Goal: Information Seeking & Learning: Learn about a topic

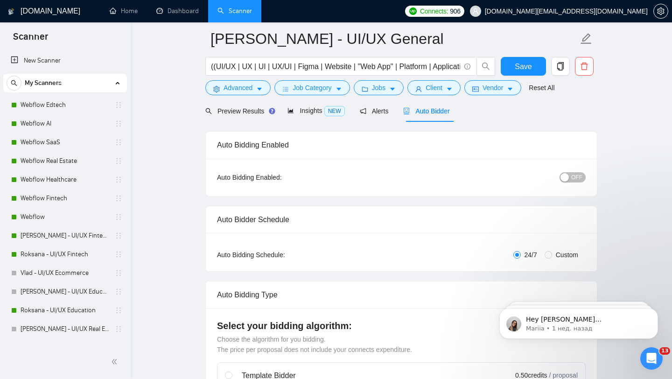
scroll to position [202, 0]
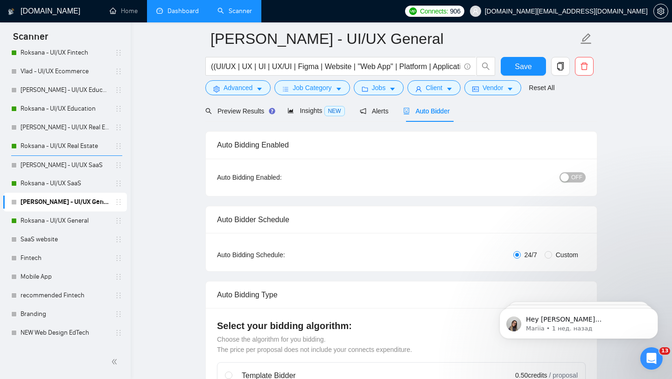
click at [168, 11] on link "Dashboard" at bounding box center [177, 11] width 42 height 8
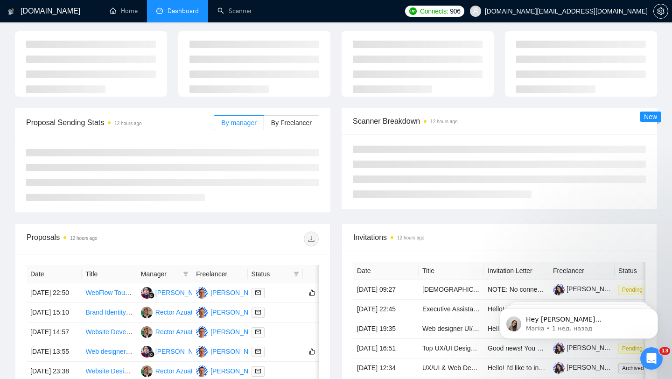
type input "[DATE]"
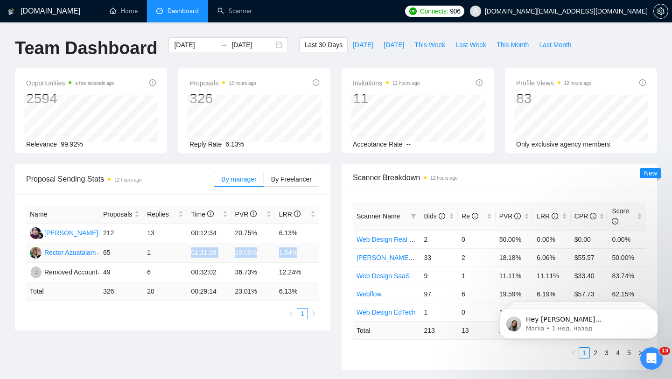
drag, startPoint x: 187, startPoint y: 251, endPoint x: 307, endPoint y: 250, distance: 119.9
click at [307, 250] on tr "[PERSON_NAME] Azuatalam 65 1 01:21:29 20.00% 1.54%" at bounding box center [172, 253] width 293 height 20
click at [287, 253] on td "1.54%" at bounding box center [297, 253] width 44 height 20
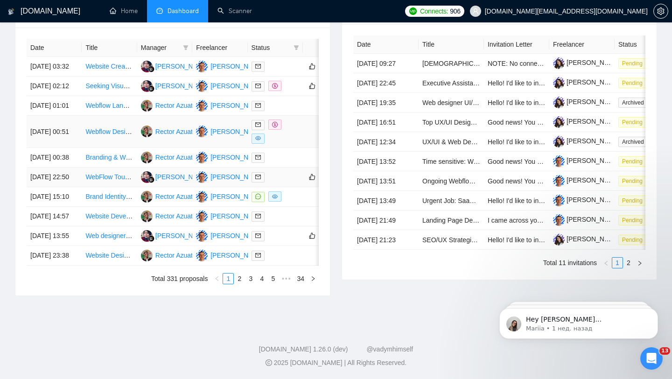
scroll to position [391, 0]
click at [286, 144] on div at bounding box center [275, 131] width 48 height 24
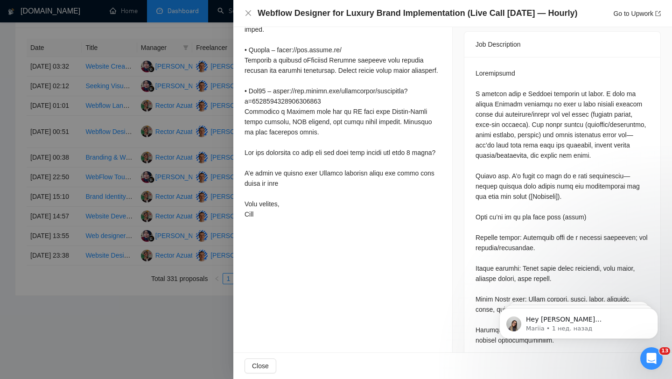
scroll to position [357, 0]
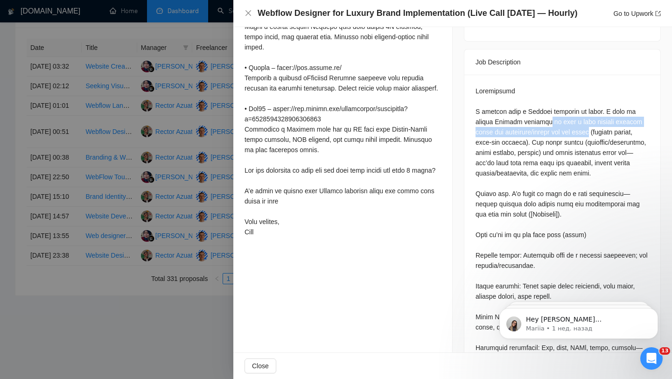
drag, startPoint x: 551, startPoint y: 109, endPoint x: 603, endPoint y: 125, distance: 54.6
click at [149, 256] on div at bounding box center [336, 189] width 672 height 379
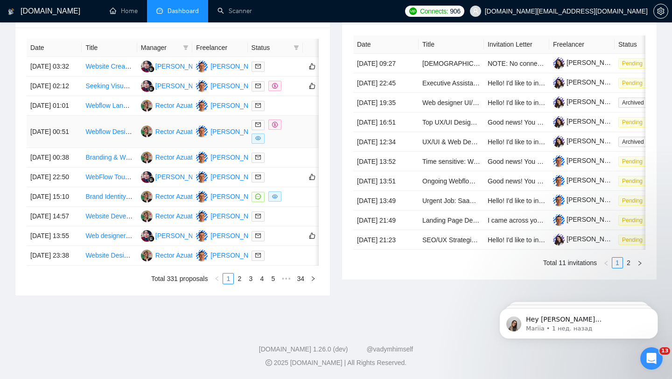
click at [297, 144] on div at bounding box center [275, 131] width 48 height 24
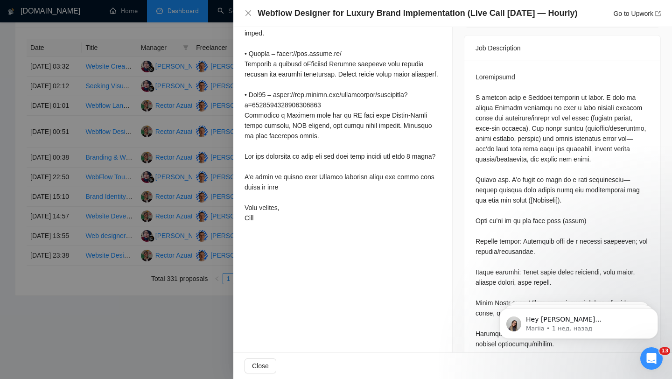
scroll to position [398, 0]
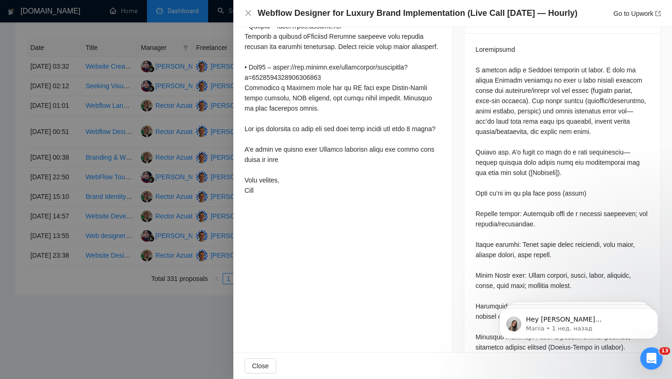
click at [157, 199] on div at bounding box center [336, 189] width 672 height 379
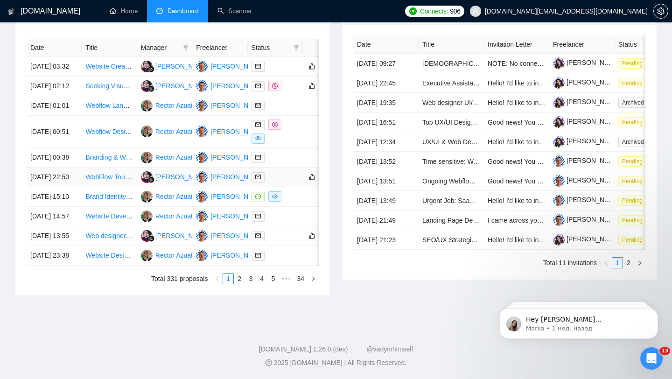
click at [278, 182] on div at bounding box center [275, 177] width 48 height 11
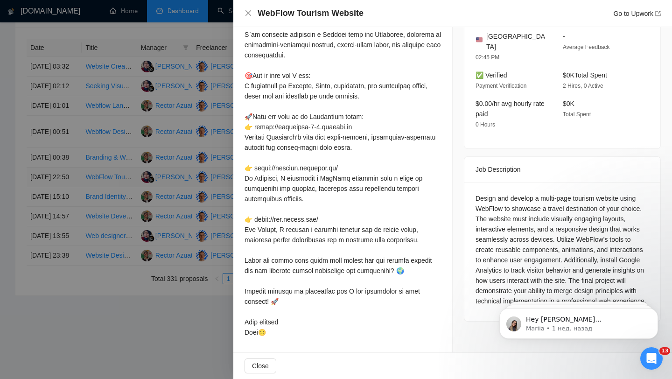
scroll to position [286, 0]
click at [115, 213] on div at bounding box center [336, 189] width 672 height 379
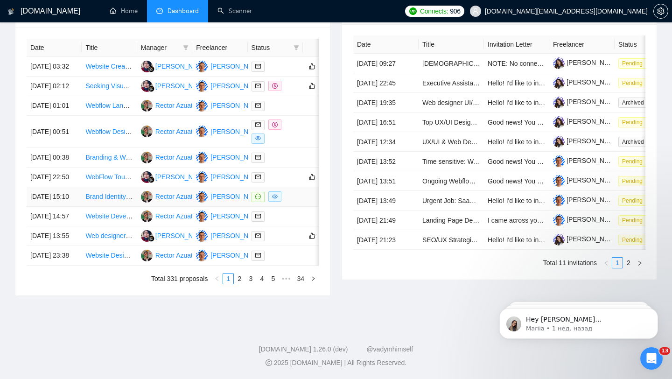
click at [300, 207] on td at bounding box center [275, 197] width 55 height 20
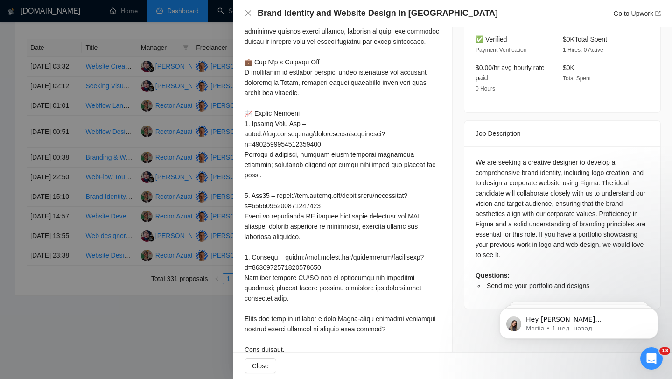
scroll to position [283, 0]
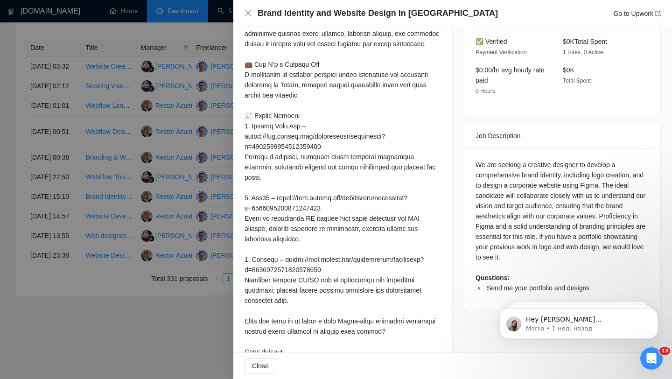
click at [546, 200] on div "We are seeking a creative designer to develop a comprehensive brand identity, i…" at bounding box center [562, 226] width 174 height 133
click at [223, 209] on div at bounding box center [336, 189] width 672 height 379
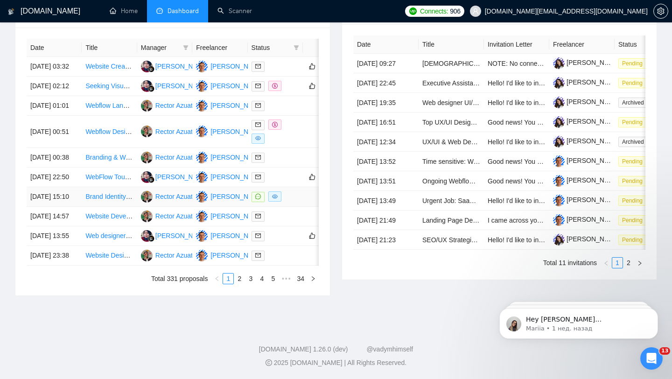
click at [301, 207] on td at bounding box center [275, 197] width 55 height 20
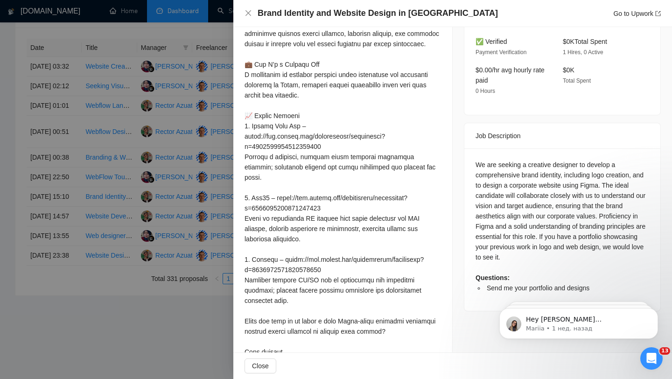
click at [199, 230] on div at bounding box center [336, 189] width 672 height 379
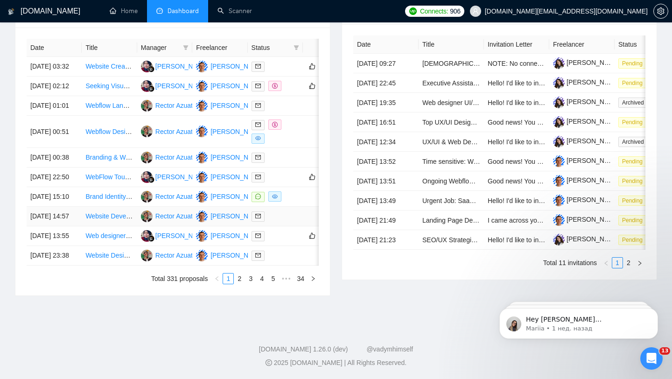
click at [290, 226] on td at bounding box center [275, 217] width 55 height 20
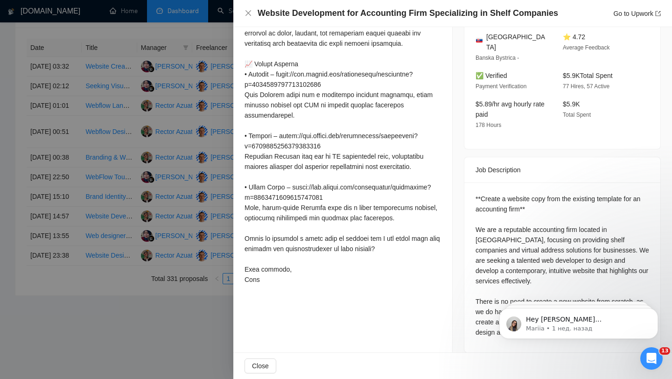
scroll to position [392, 0]
click at [125, 252] on div at bounding box center [336, 189] width 672 height 379
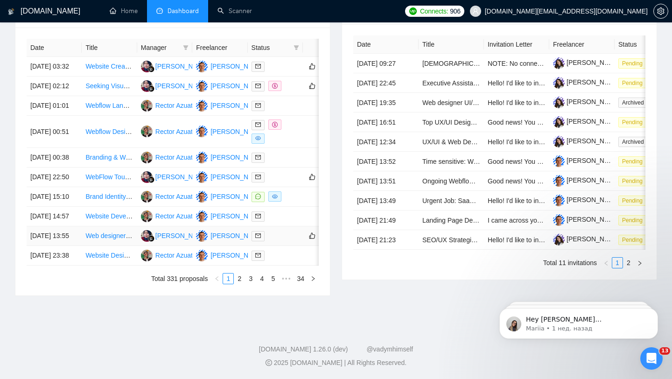
click at [291, 246] on td at bounding box center [275, 236] width 55 height 20
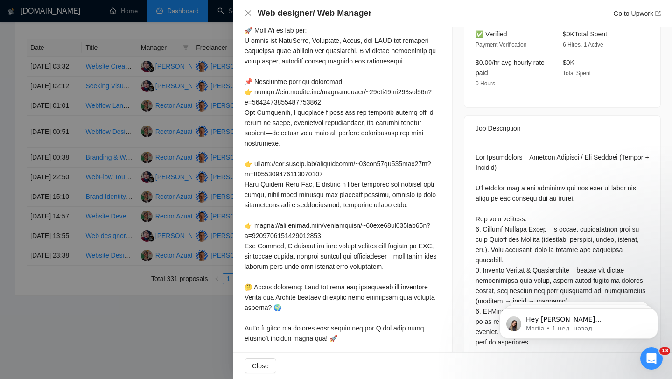
scroll to position [370, 0]
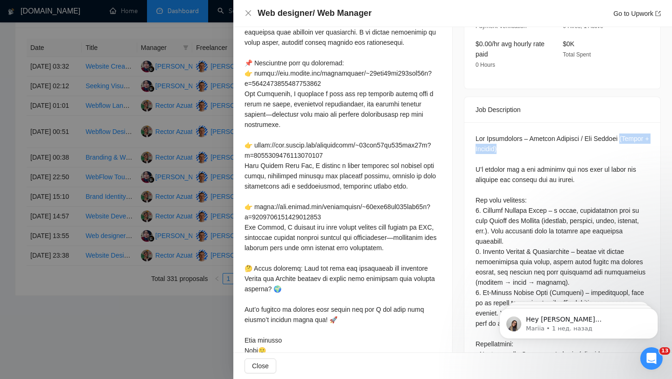
drag, startPoint x: 535, startPoint y: 139, endPoint x: 475, endPoint y: 135, distance: 60.3
click at [475, 135] on div at bounding box center [562, 289] width 196 height 334
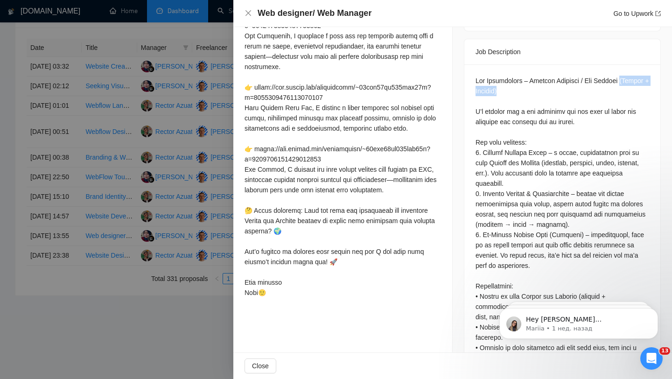
scroll to position [474, 0]
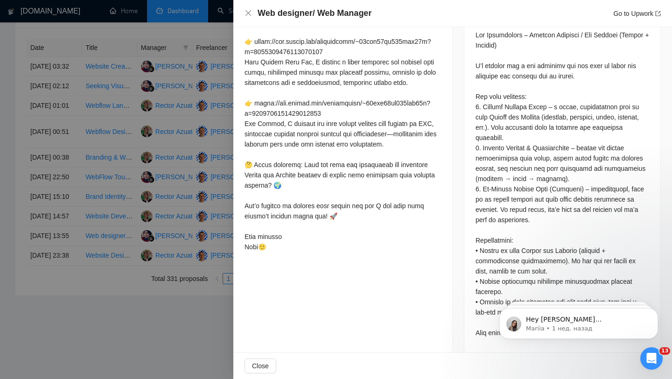
click at [142, 168] on div at bounding box center [336, 189] width 672 height 379
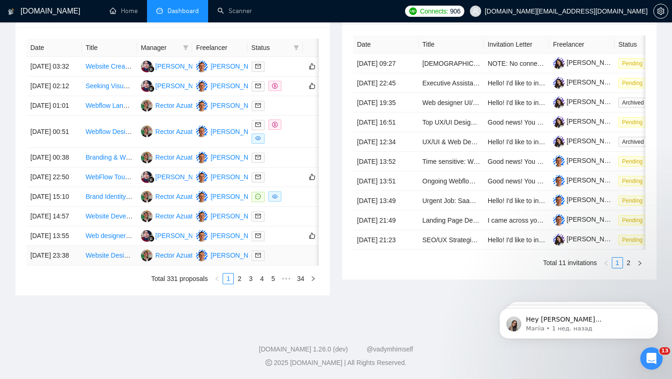
click at [283, 261] on div at bounding box center [275, 255] width 48 height 11
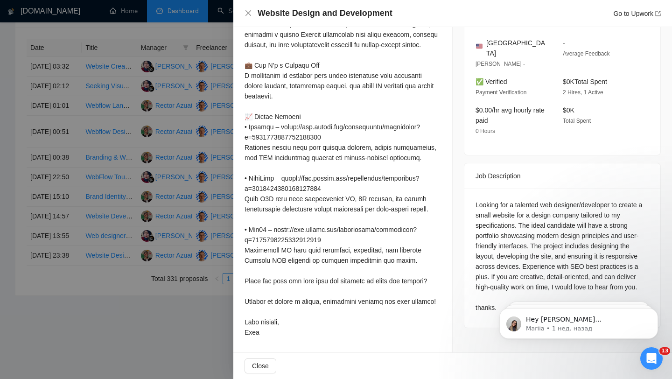
click at [206, 284] on div at bounding box center [336, 189] width 672 height 379
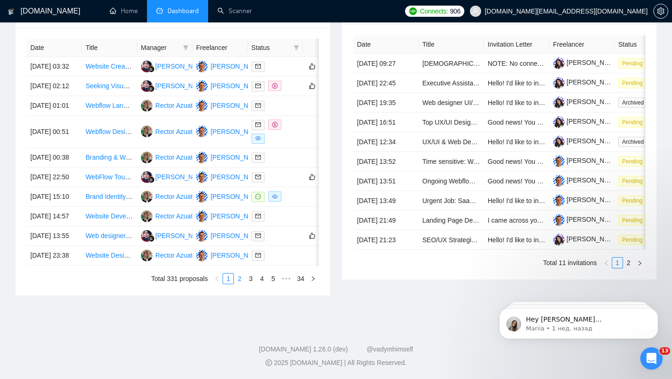
click at [235, 284] on link "2" at bounding box center [239, 278] width 10 height 10
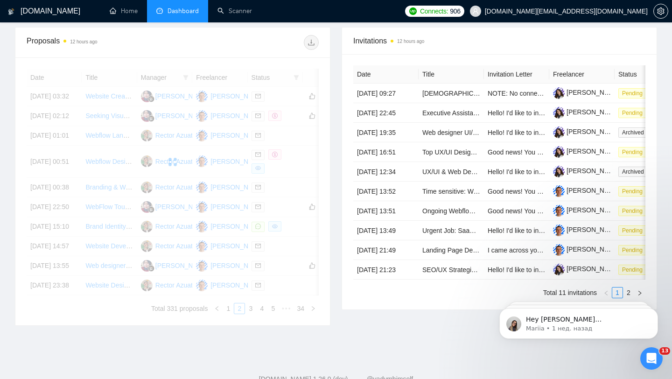
scroll to position [345, 0]
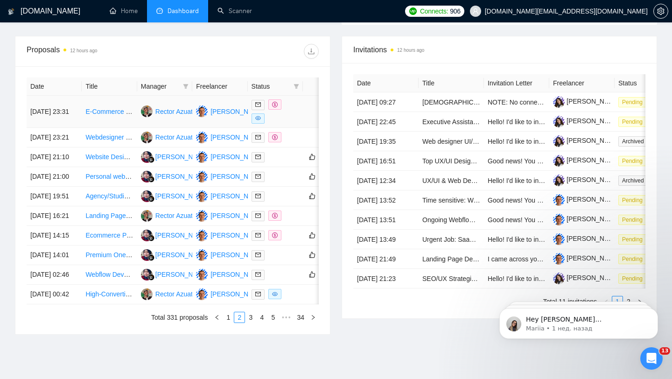
click at [293, 117] on div at bounding box center [275, 111] width 48 height 24
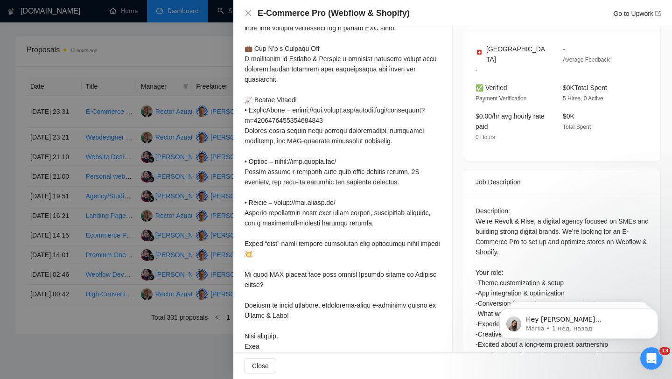
scroll to position [398, 0]
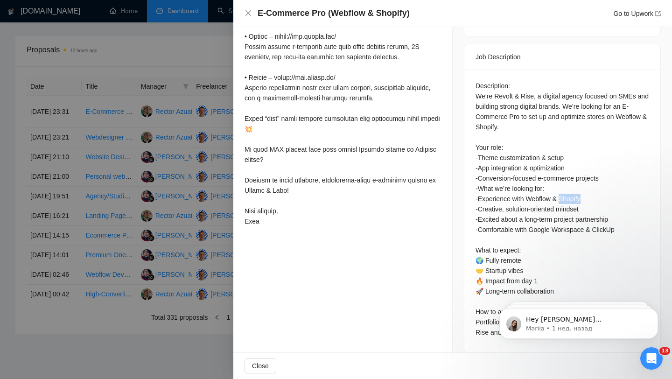
drag, startPoint x: 564, startPoint y: 186, endPoint x: 593, endPoint y: 189, distance: 29.1
click at [593, 189] on div "Description: We’re Revolt & Rise, a digital agency focused on SMEs and building…" at bounding box center [562, 209] width 174 height 257
click at [200, 161] on div at bounding box center [336, 189] width 672 height 379
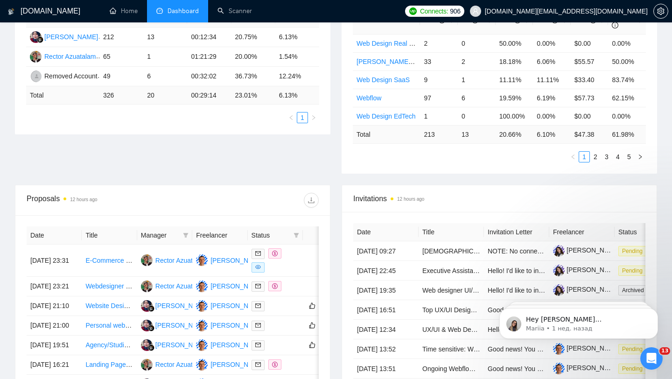
scroll to position [0, 0]
